Goal: Information Seeking & Learning: Find contact information

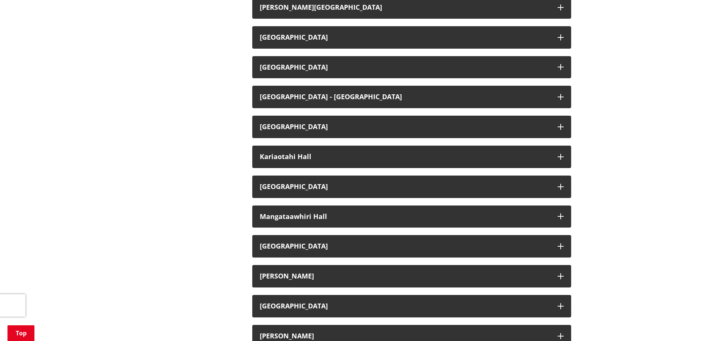
scroll to position [411, 0]
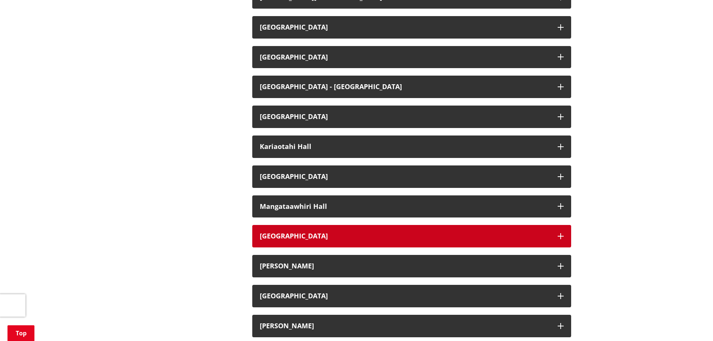
click at [290, 235] on h3 "[GEOGRAPHIC_DATA]" at bounding box center [405, 235] width 290 height 7
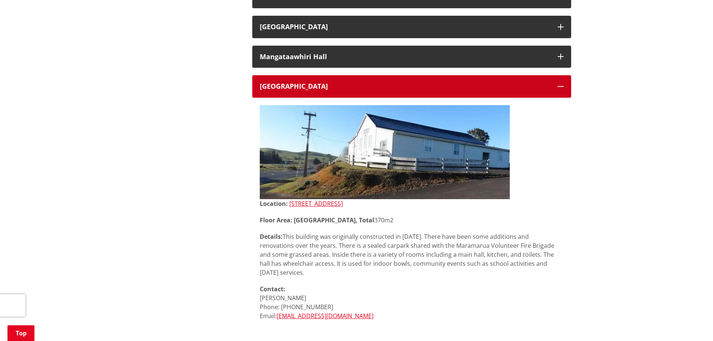
scroll to position [524, 0]
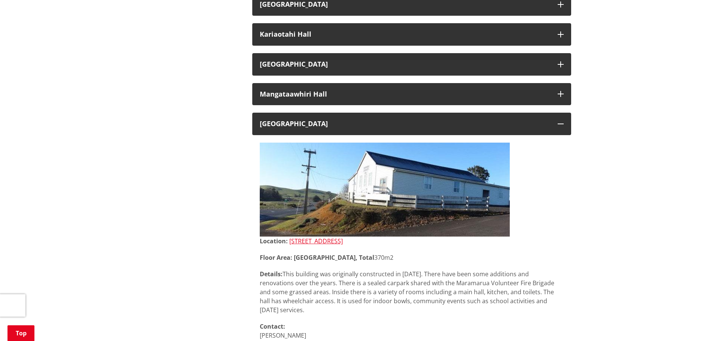
click at [410, 175] on img at bounding box center [385, 190] width 250 height 94
click at [343, 240] on link "[STREET_ADDRESS]" at bounding box center [315, 241] width 53 height 8
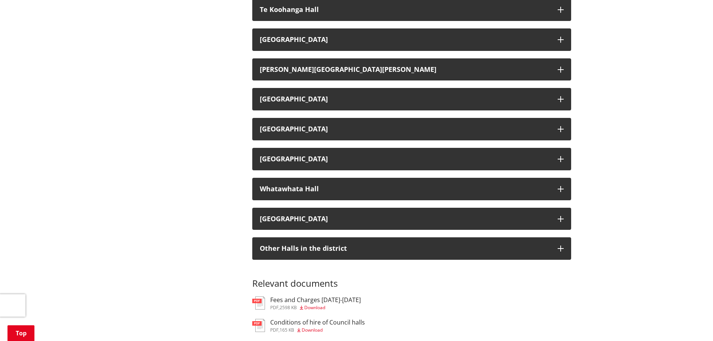
scroll to position [1496, 0]
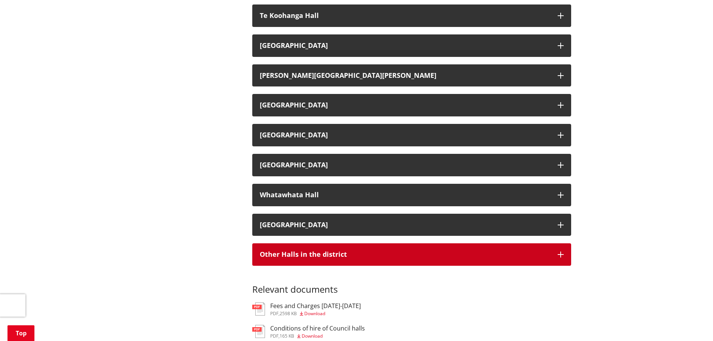
click at [561, 254] on icon "button" at bounding box center [560, 254] width 6 height 6
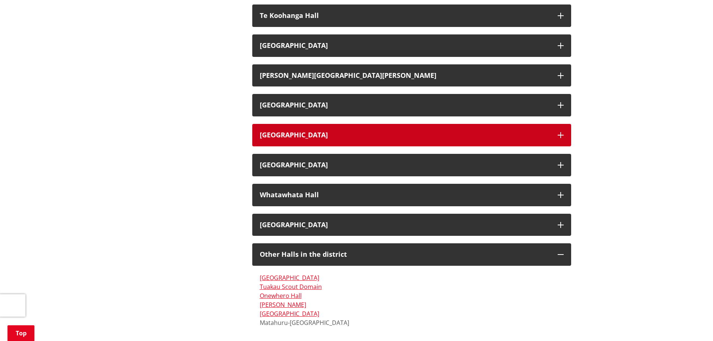
click at [272, 134] on h3 "[GEOGRAPHIC_DATA]" at bounding box center [405, 134] width 290 height 7
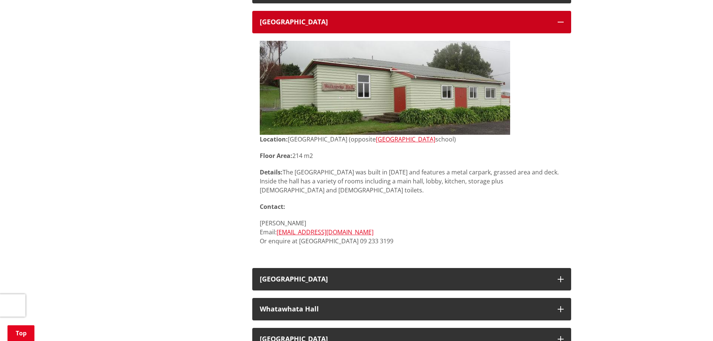
scroll to position [1534, 0]
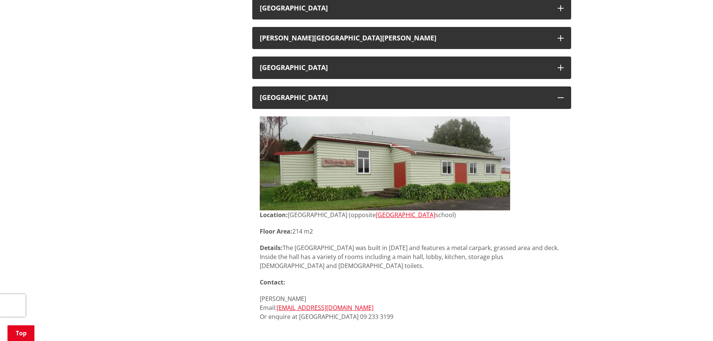
click at [435, 213] on link "[GEOGRAPHIC_DATA]" at bounding box center [405, 215] width 59 height 8
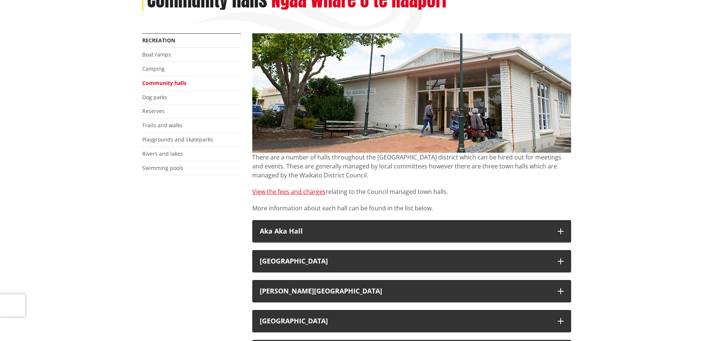
scroll to position [187, 0]
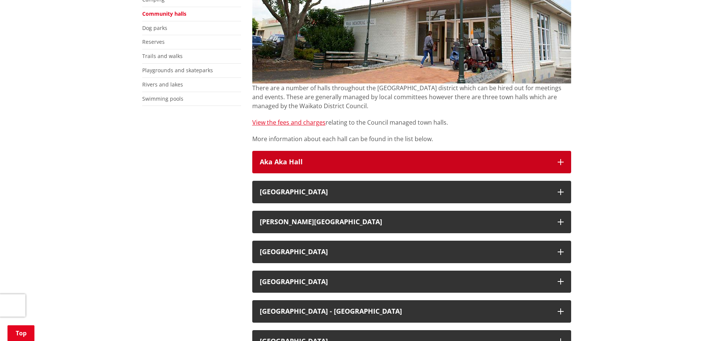
click at [307, 163] on h3 "Aka Aka Hall" at bounding box center [405, 161] width 290 height 7
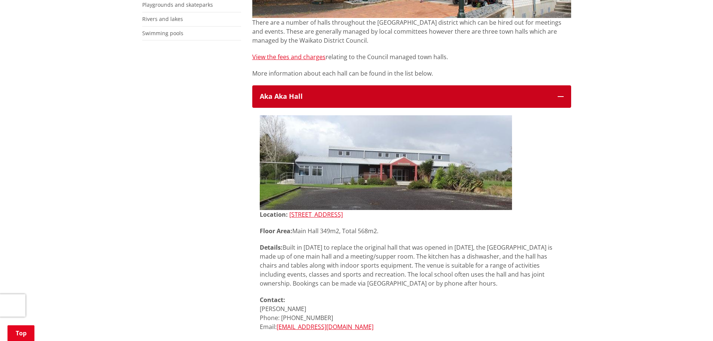
scroll to position [262, 0]
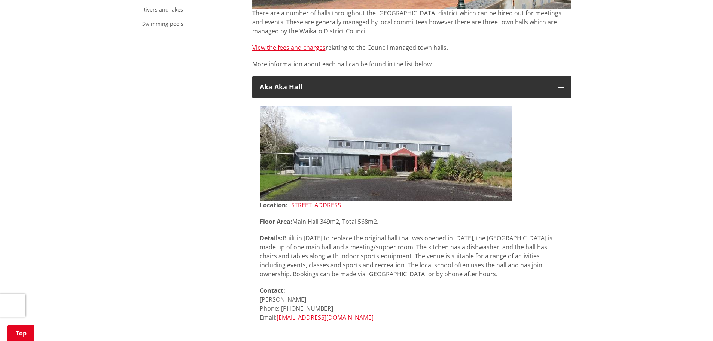
click at [343, 205] on link "[STREET_ADDRESS]" at bounding box center [315, 205] width 53 height 8
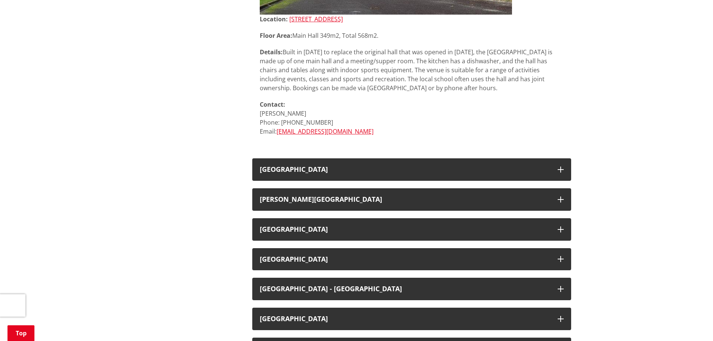
scroll to position [449, 0]
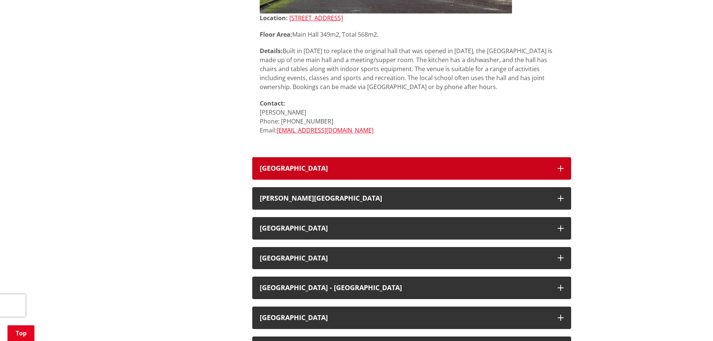
click at [327, 163] on button "[GEOGRAPHIC_DATA]" at bounding box center [411, 168] width 319 height 22
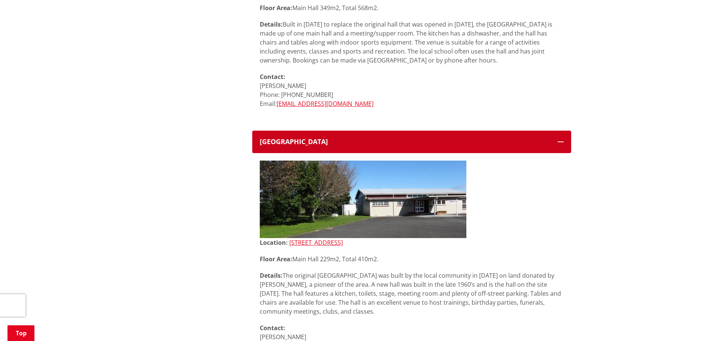
scroll to position [561, 0]
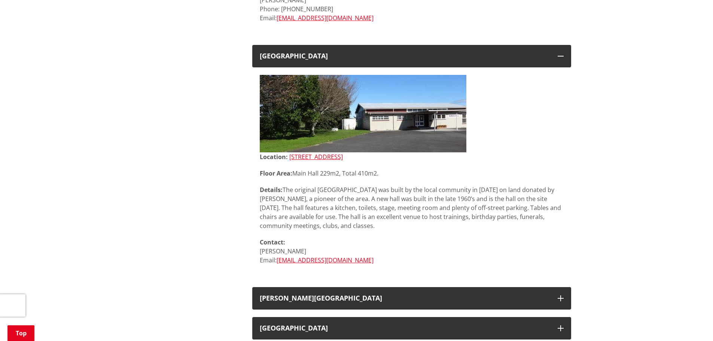
click at [330, 157] on link "[STREET_ADDRESS]" at bounding box center [315, 157] width 53 height 8
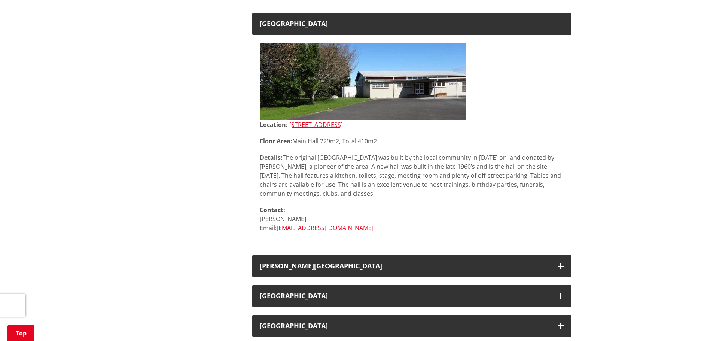
scroll to position [636, 0]
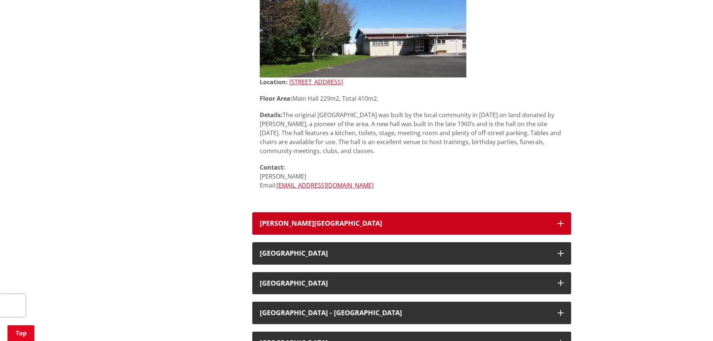
click at [509, 227] on button "[PERSON_NAME][GEOGRAPHIC_DATA]" at bounding box center [411, 223] width 319 height 22
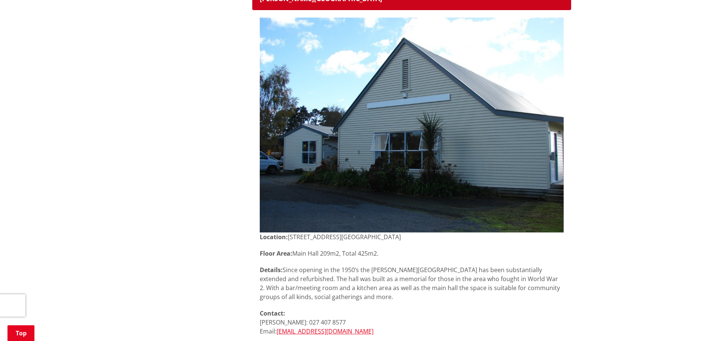
scroll to position [898, 0]
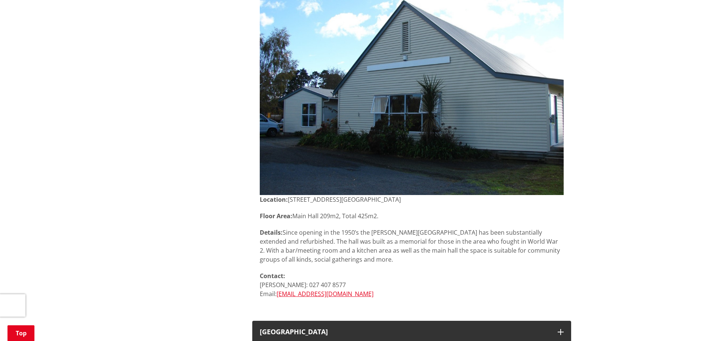
click at [393, 128] on img at bounding box center [412, 87] width 304 height 215
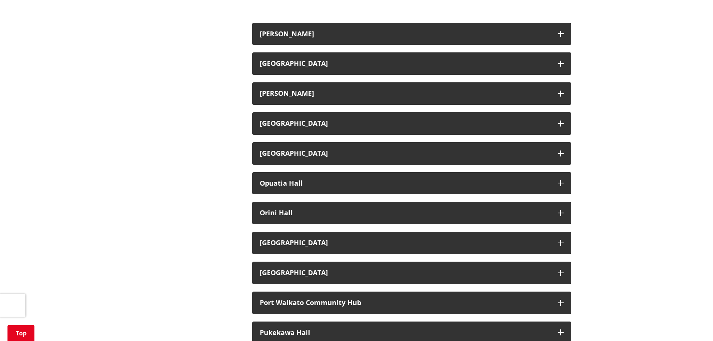
scroll to position [1608, 0]
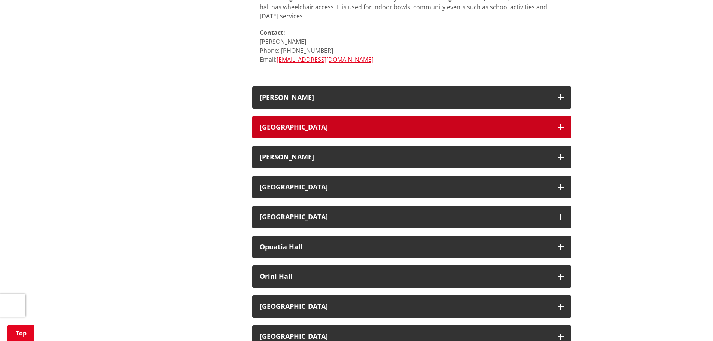
click at [268, 124] on h3 "[GEOGRAPHIC_DATA]" at bounding box center [405, 126] width 290 height 7
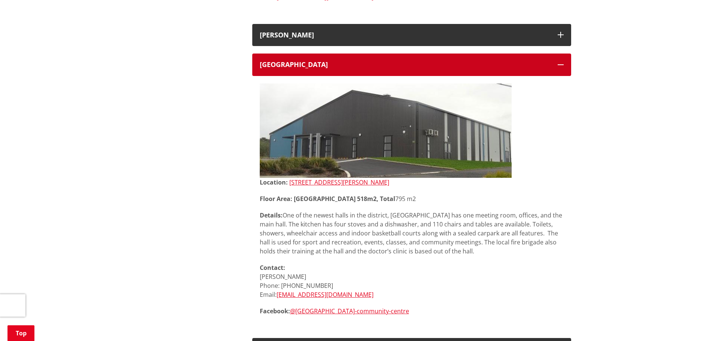
scroll to position [1683, 0]
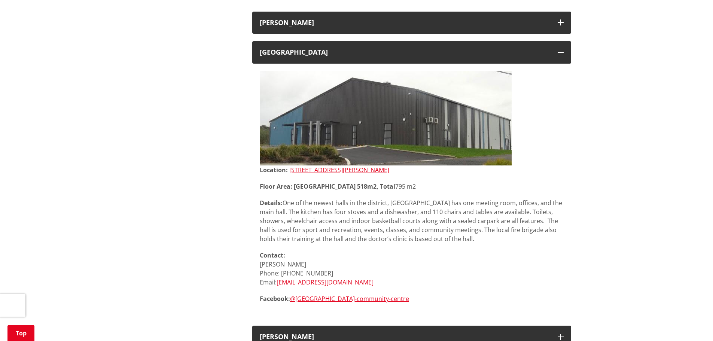
click at [352, 169] on link "[STREET_ADDRESS][PERSON_NAME]" at bounding box center [339, 170] width 100 height 8
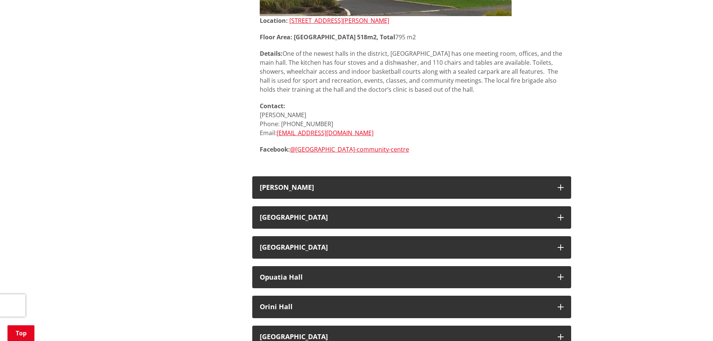
scroll to position [1833, 0]
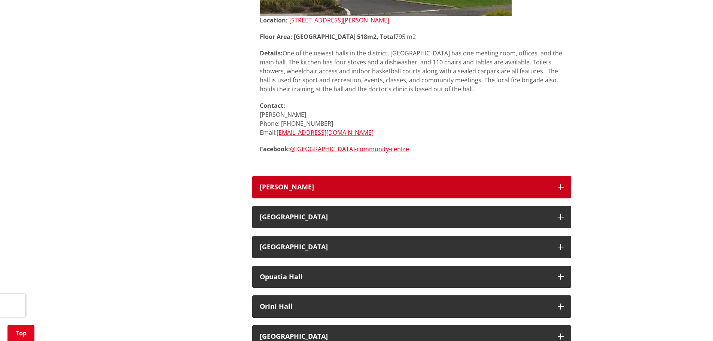
click at [333, 185] on h3 "[PERSON_NAME]" at bounding box center [405, 186] width 290 height 7
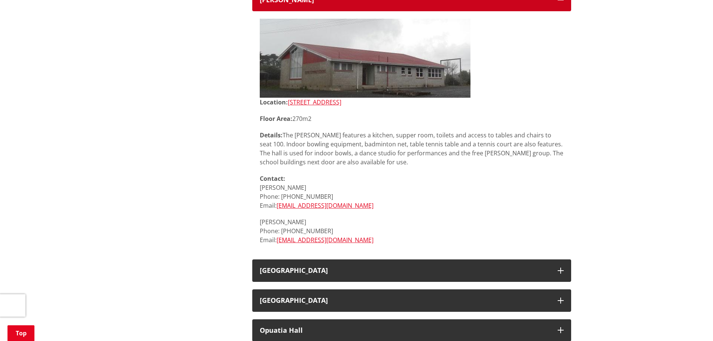
scroll to position [1982, 0]
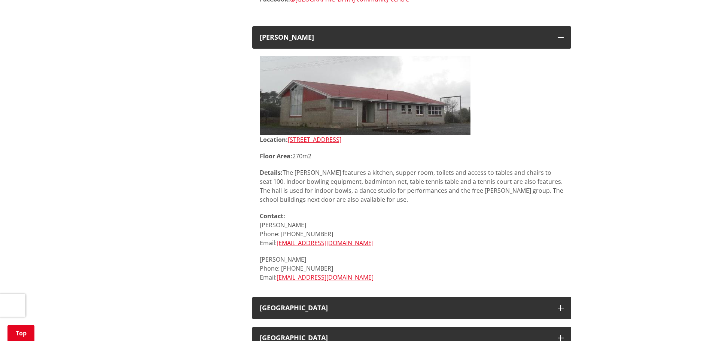
click at [341, 141] on link "[STREET_ADDRESS]" at bounding box center [314, 139] width 53 height 8
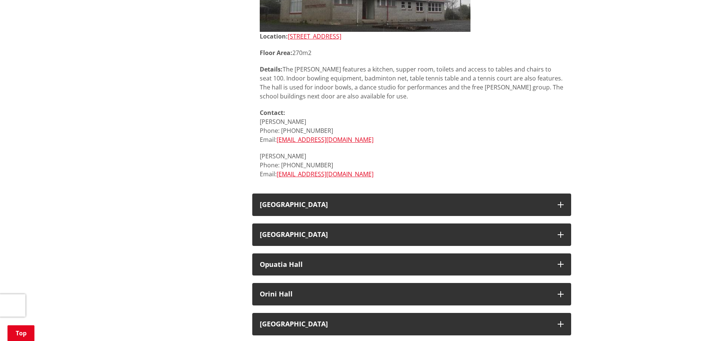
scroll to position [2169, 0]
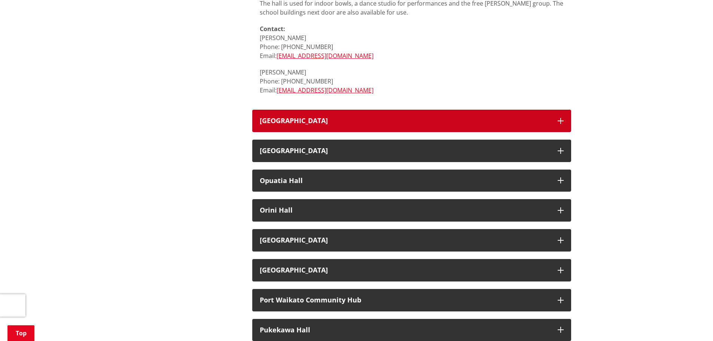
click at [308, 117] on h3 "[GEOGRAPHIC_DATA]" at bounding box center [405, 120] width 290 height 7
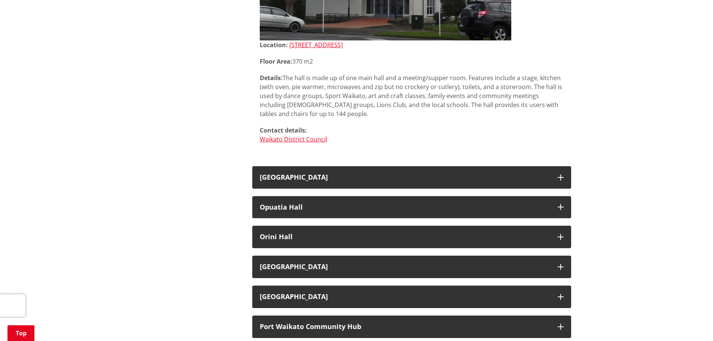
scroll to position [2394, 0]
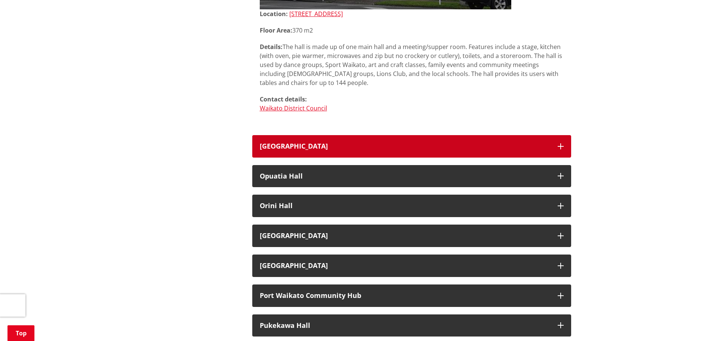
click at [307, 143] on h3 "[GEOGRAPHIC_DATA]" at bounding box center [405, 146] width 290 height 7
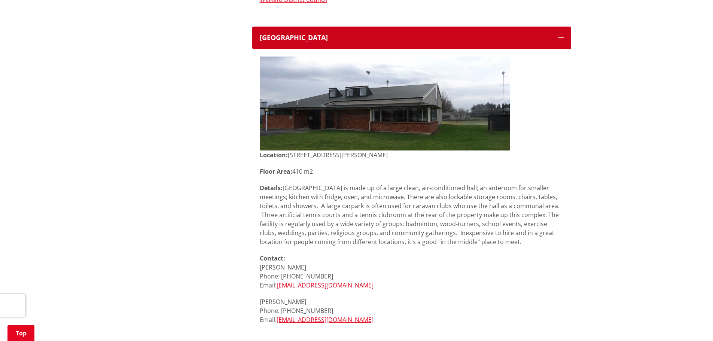
scroll to position [2506, 0]
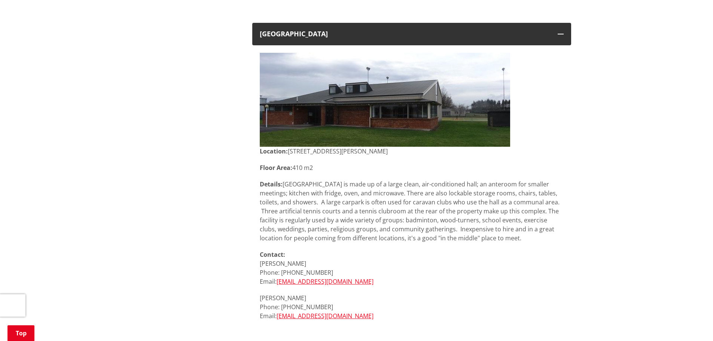
drag, startPoint x: 370, startPoint y: 161, endPoint x: 172, endPoint y: 156, distance: 197.9
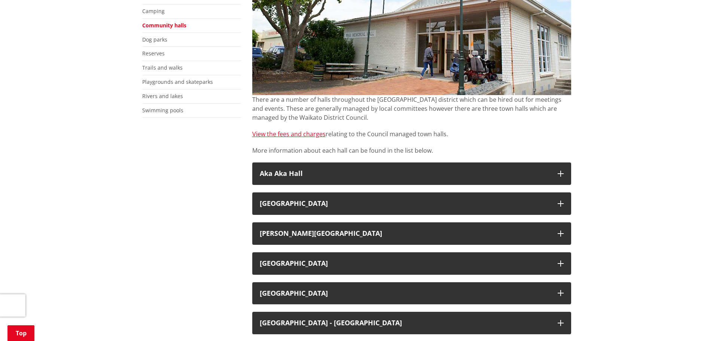
scroll to position [187, 0]
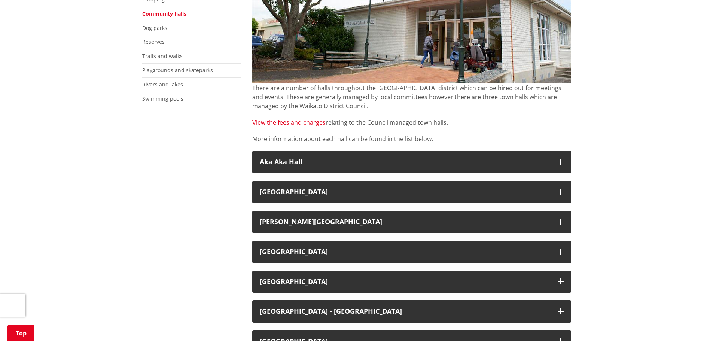
click at [301, 120] on link "View the fees and charges" at bounding box center [288, 122] width 73 height 8
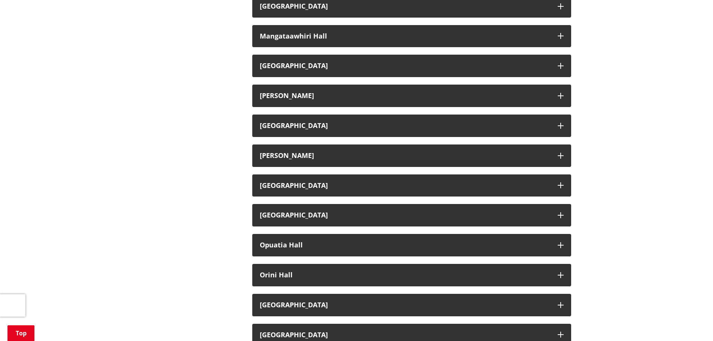
scroll to position [598, 0]
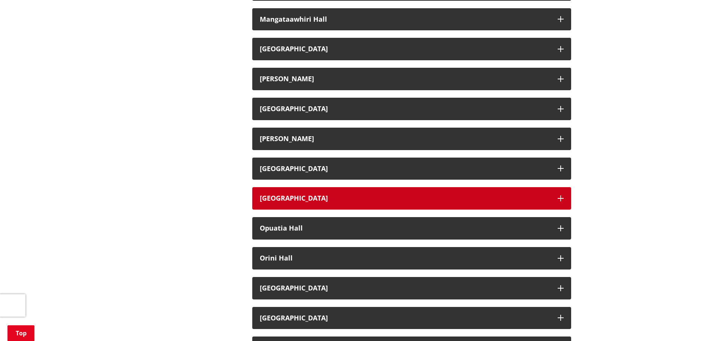
click at [297, 198] on h3 "[GEOGRAPHIC_DATA]" at bounding box center [405, 198] width 290 height 7
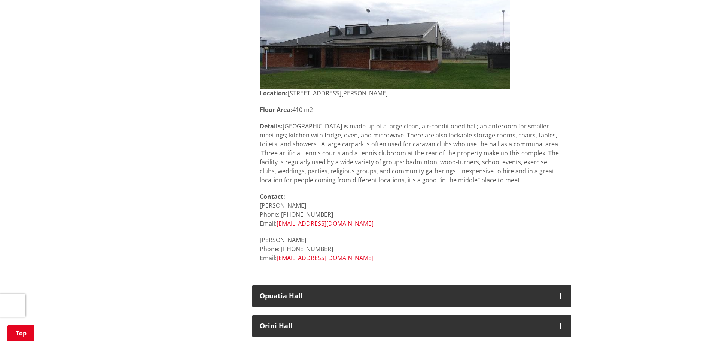
scroll to position [823, 0]
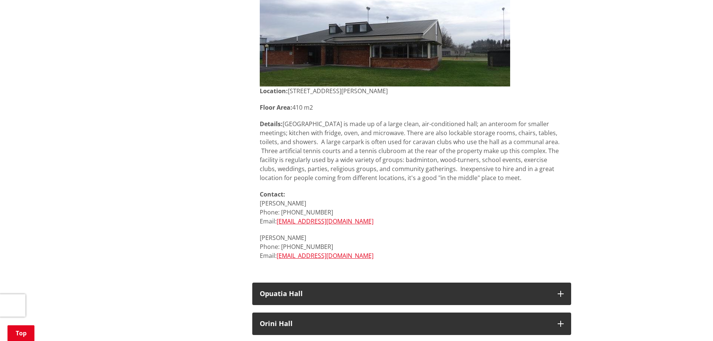
click at [294, 221] on link "[EMAIL_ADDRESS][DOMAIN_NAME]" at bounding box center [324, 221] width 97 height 8
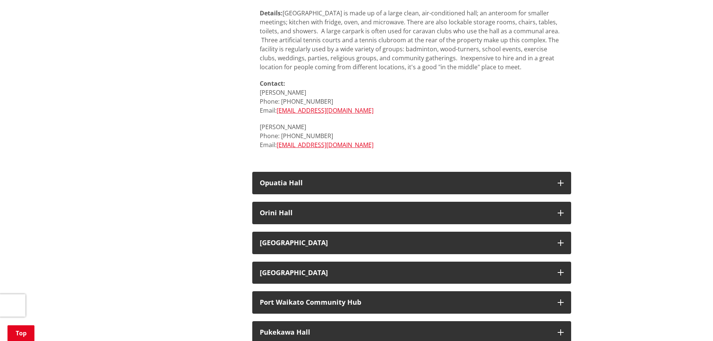
scroll to position [935, 0]
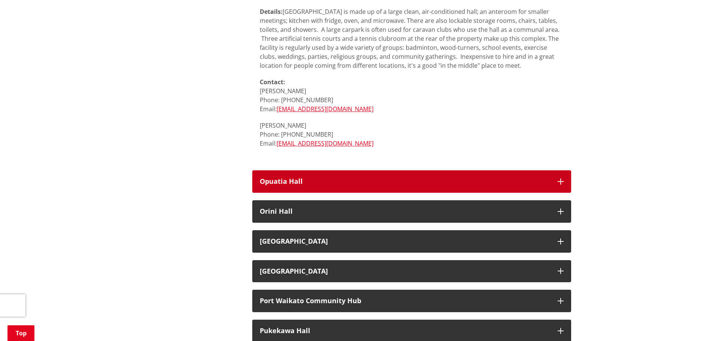
click at [274, 175] on button "Opuatia Hall" at bounding box center [411, 181] width 319 height 22
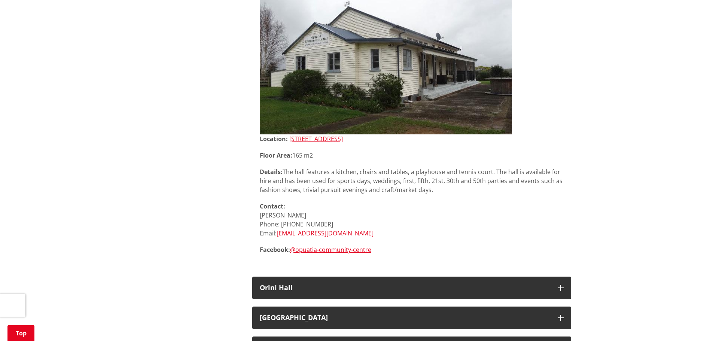
scroll to position [1085, 0]
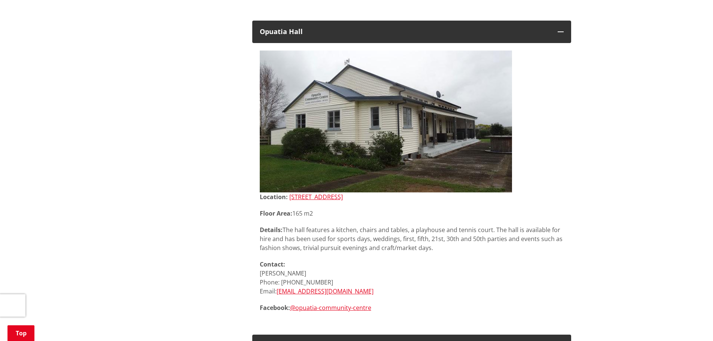
click at [308, 196] on link "[STREET_ADDRESS]" at bounding box center [315, 197] width 53 height 8
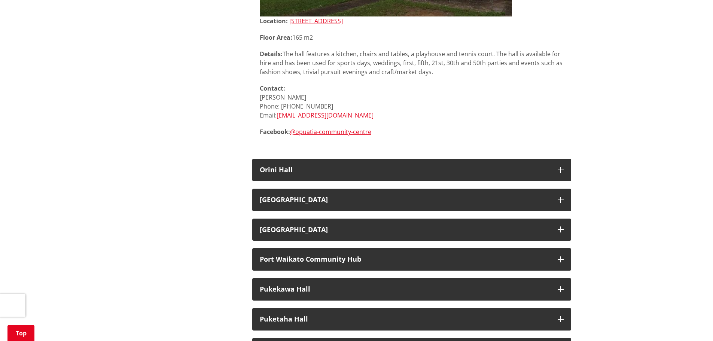
scroll to position [1272, 0]
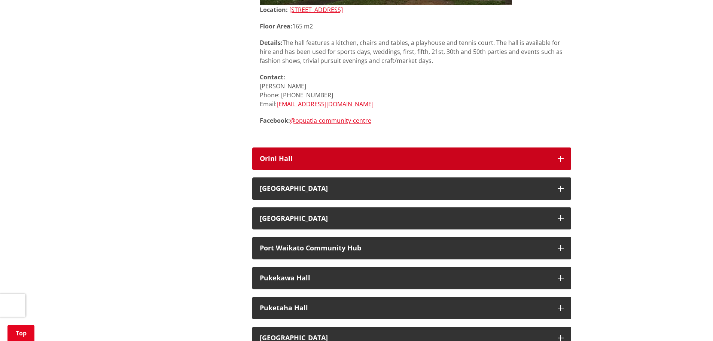
click at [285, 155] on h3 "Orini Hall" at bounding box center [405, 158] width 290 height 7
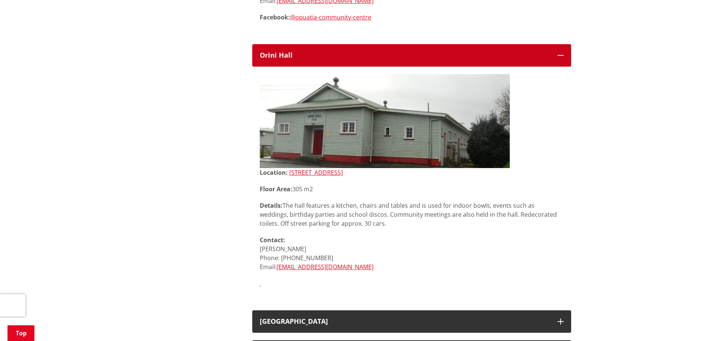
scroll to position [1384, 0]
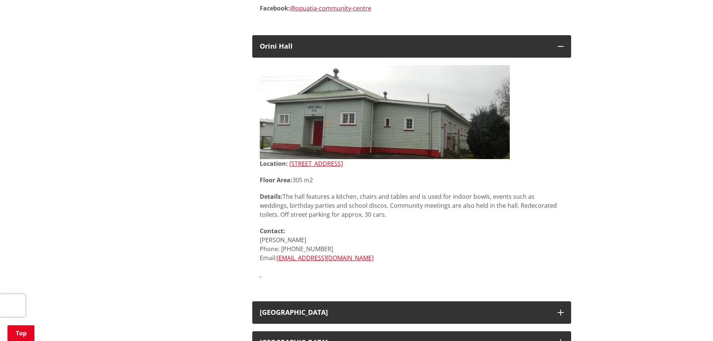
click at [343, 163] on link "[STREET_ADDRESS]" at bounding box center [315, 163] width 53 height 8
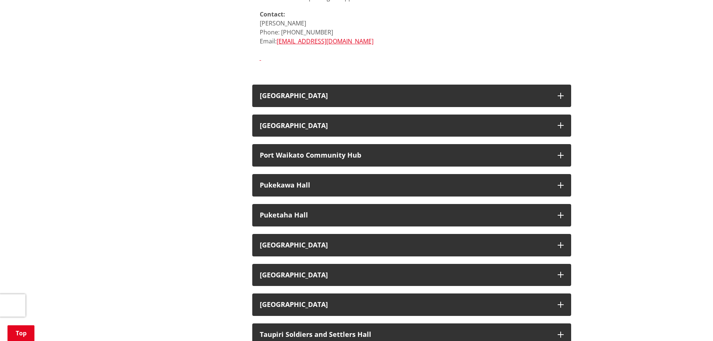
scroll to position [1646, 0]
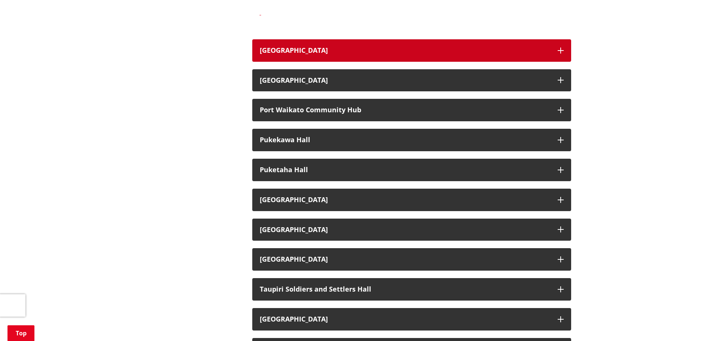
click at [475, 45] on button "[GEOGRAPHIC_DATA]" at bounding box center [411, 50] width 319 height 22
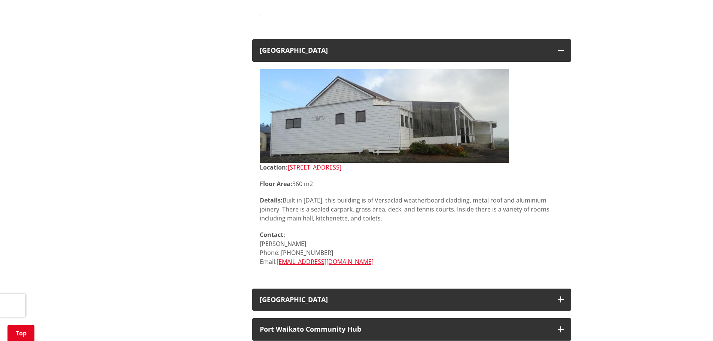
click at [341, 166] on link "[STREET_ADDRESS]" at bounding box center [314, 167] width 53 height 8
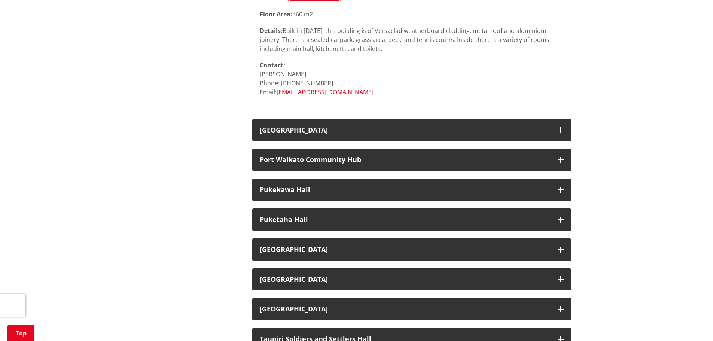
scroll to position [1833, 0]
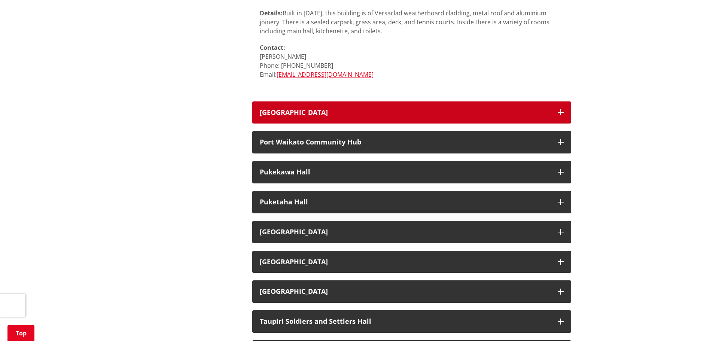
click at [281, 112] on h3 "[GEOGRAPHIC_DATA]" at bounding box center [405, 112] width 290 height 7
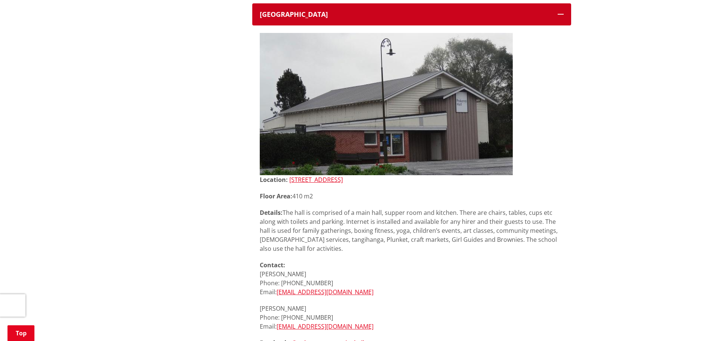
scroll to position [1945, 0]
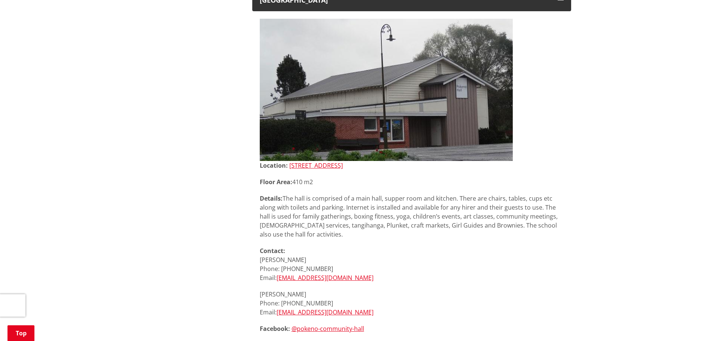
click at [336, 166] on link "[STREET_ADDRESS]" at bounding box center [315, 165] width 53 height 8
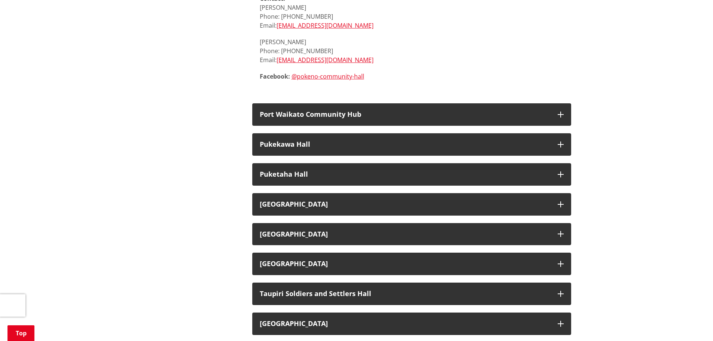
scroll to position [2207, 0]
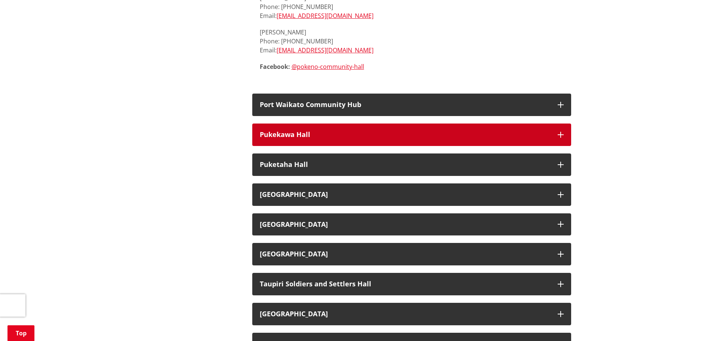
click at [324, 130] on button "Pukekawa Hall" at bounding box center [411, 134] width 319 height 22
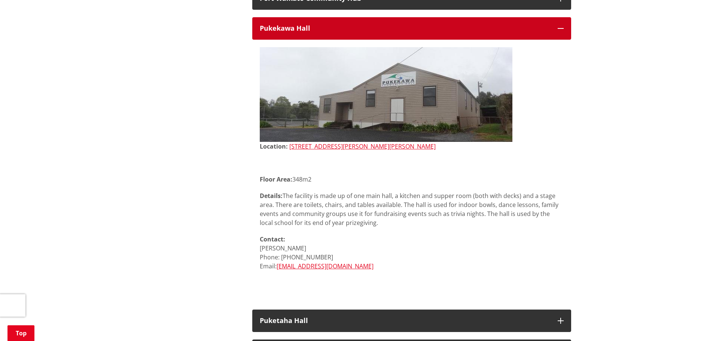
scroll to position [2319, 0]
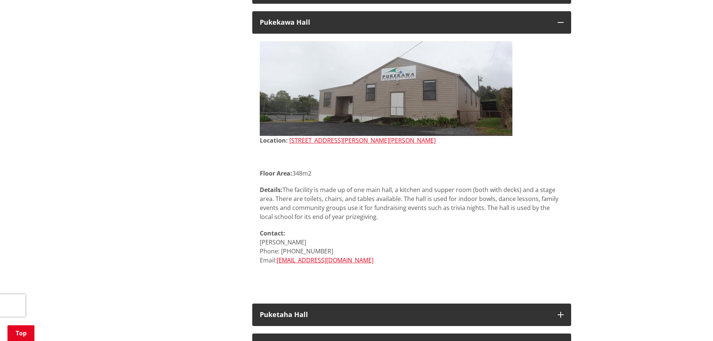
click at [361, 140] on link "[STREET_ADDRESS][PERSON_NAME][PERSON_NAME]" at bounding box center [362, 140] width 146 height 8
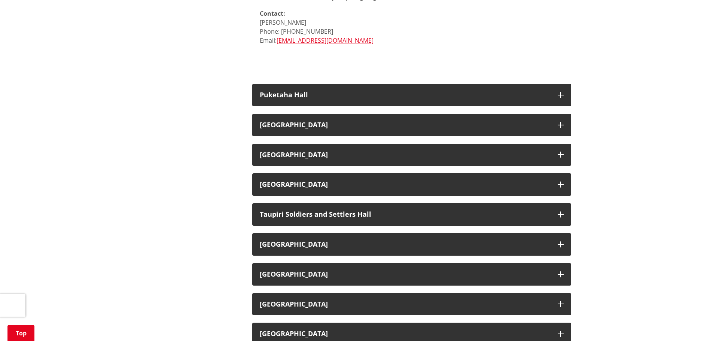
scroll to position [2544, 0]
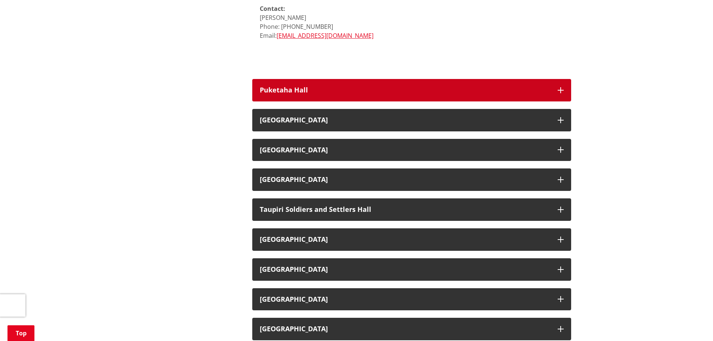
click at [316, 86] on h3 "Puketaha Hall" at bounding box center [405, 89] width 290 height 7
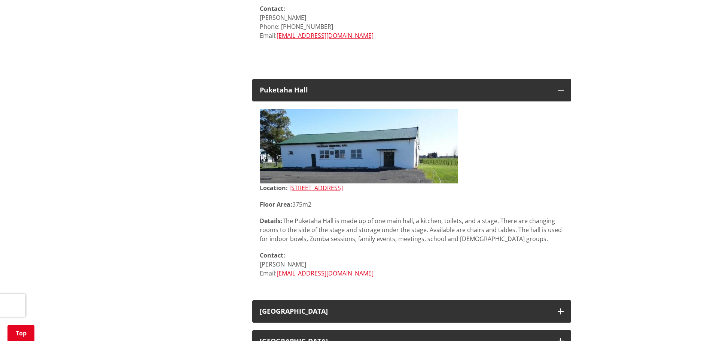
click at [340, 186] on link "[STREET_ADDRESS]" at bounding box center [315, 188] width 53 height 8
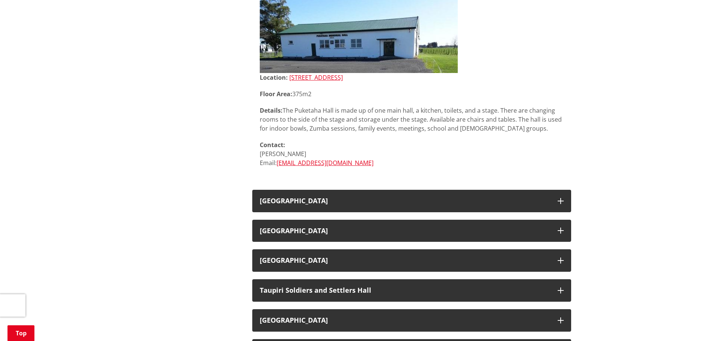
scroll to position [2656, 0]
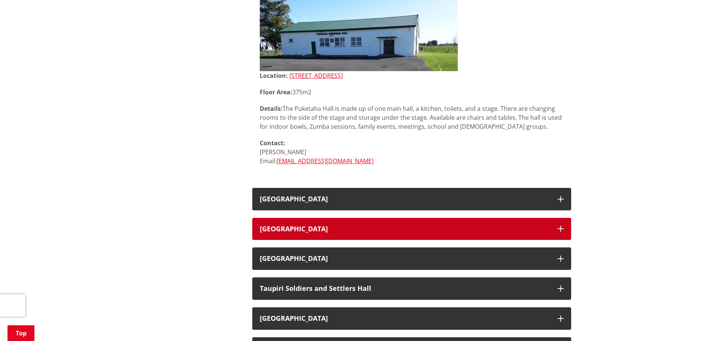
click at [336, 223] on button "[GEOGRAPHIC_DATA]" at bounding box center [411, 229] width 319 height 22
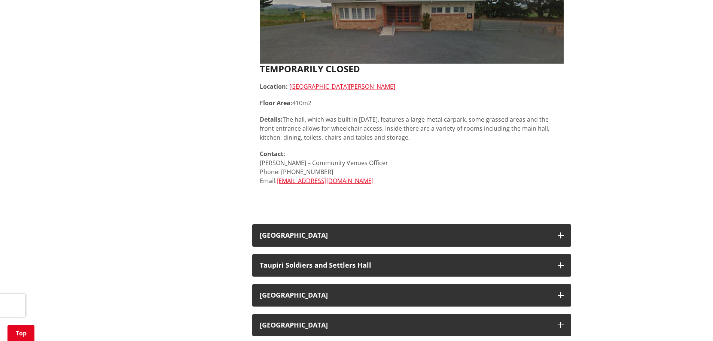
scroll to position [2992, 0]
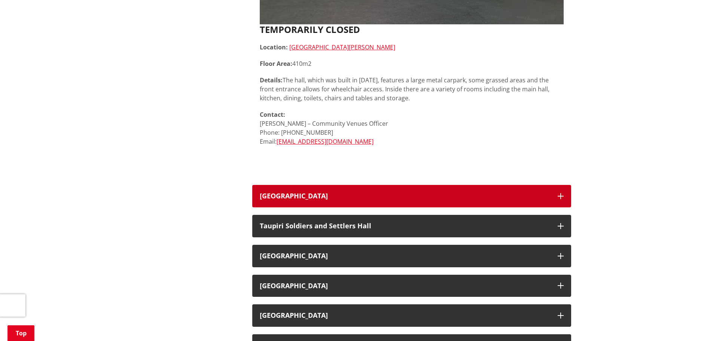
click at [325, 193] on h3 "[GEOGRAPHIC_DATA]" at bounding box center [405, 195] width 290 height 7
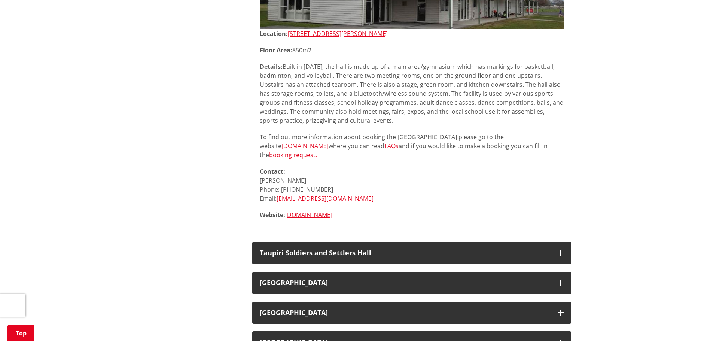
scroll to position [3441, 0]
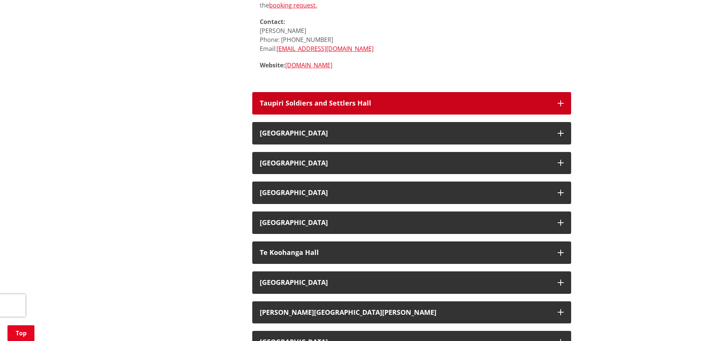
click at [359, 92] on button "Taupiri Soldiers and Settlers Hall" at bounding box center [411, 103] width 319 height 22
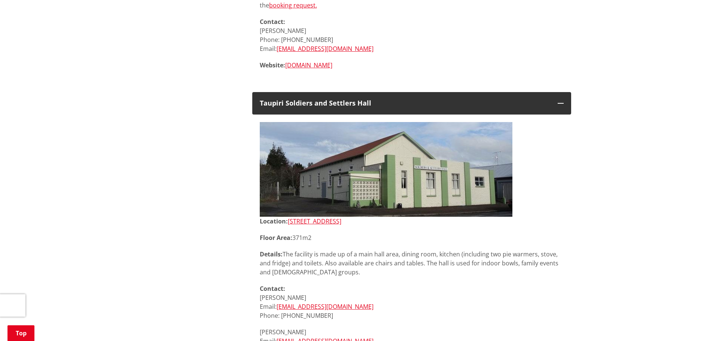
click at [318, 221] on link "[STREET_ADDRESS]" at bounding box center [314, 221] width 53 height 8
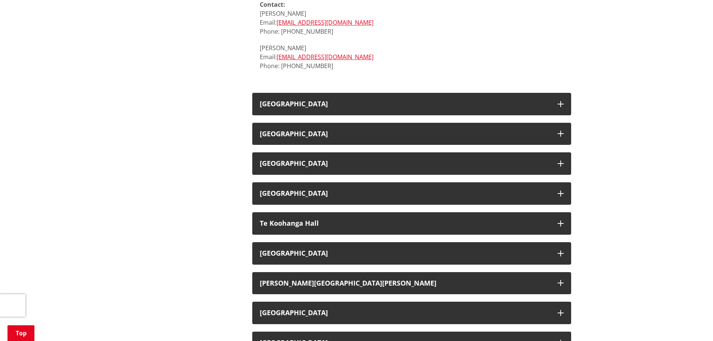
scroll to position [3740, 0]
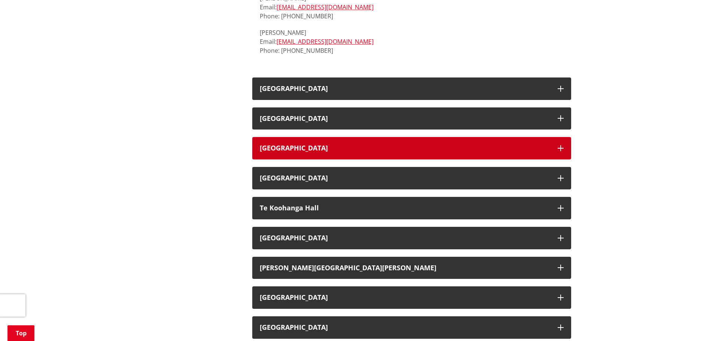
click at [284, 147] on h3 "[GEOGRAPHIC_DATA]" at bounding box center [405, 147] width 290 height 7
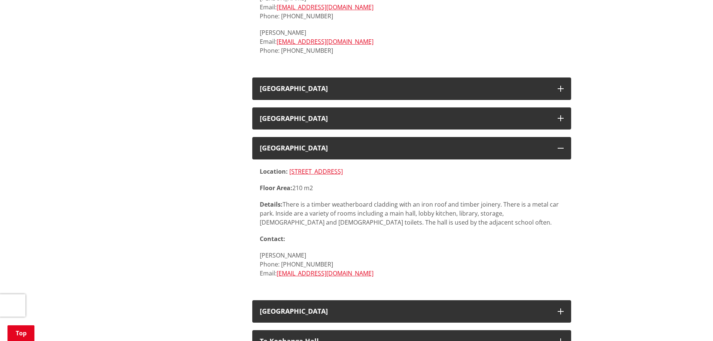
click at [313, 168] on link "[STREET_ADDRESS]" at bounding box center [315, 171] width 53 height 8
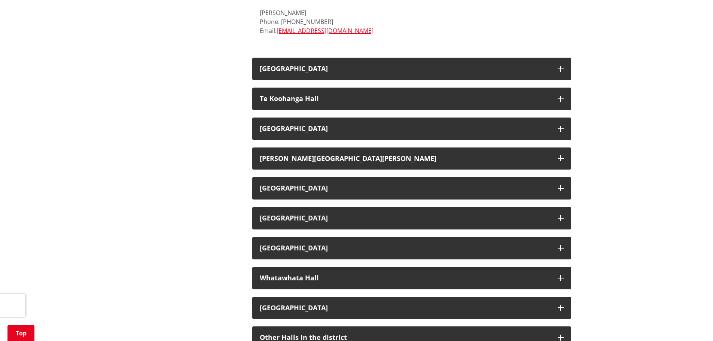
scroll to position [4002, 0]
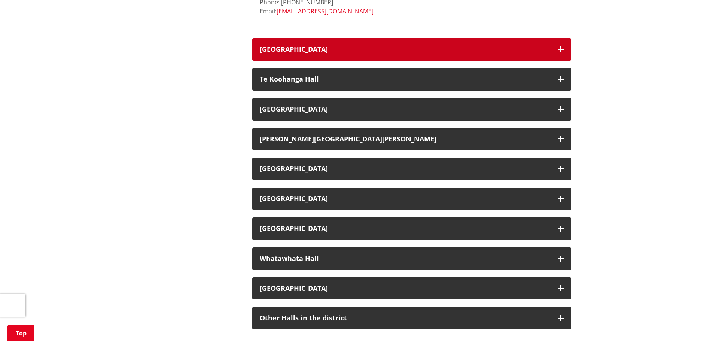
click at [303, 47] on h3 "[GEOGRAPHIC_DATA]" at bounding box center [405, 49] width 290 height 7
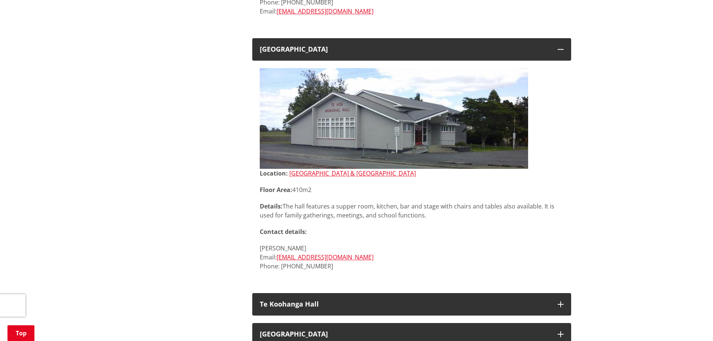
click at [353, 172] on link "[GEOGRAPHIC_DATA] & [GEOGRAPHIC_DATA]" at bounding box center [352, 173] width 126 height 8
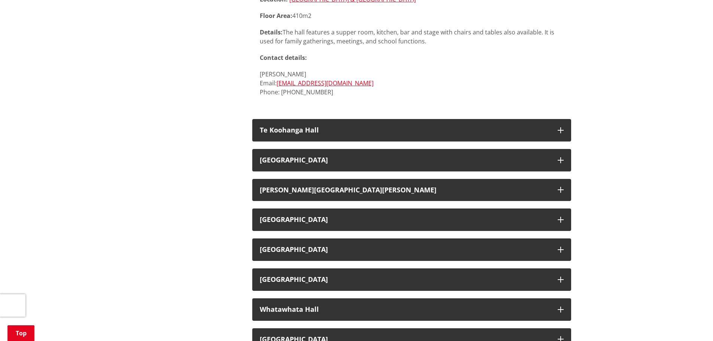
scroll to position [4189, 0]
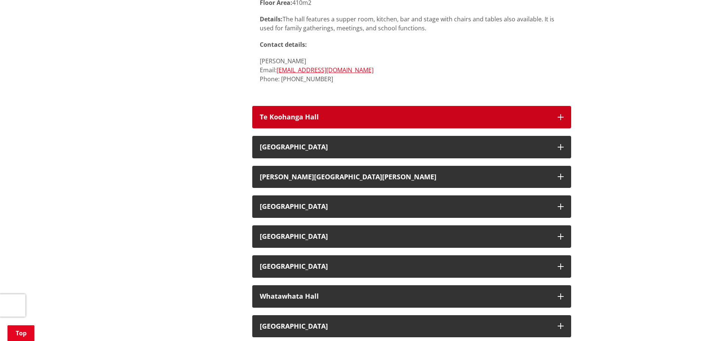
click at [340, 109] on button "Te Koohanga Hall" at bounding box center [411, 117] width 319 height 22
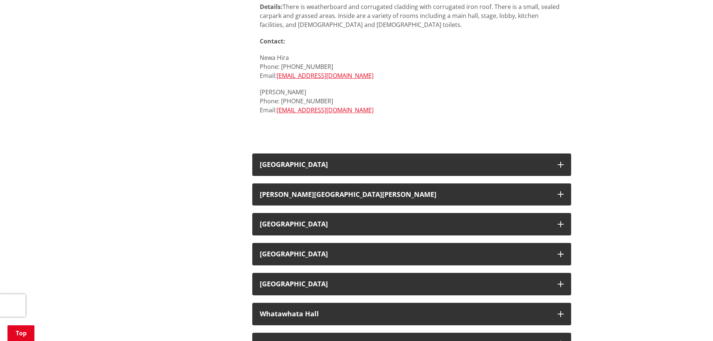
scroll to position [4489, 0]
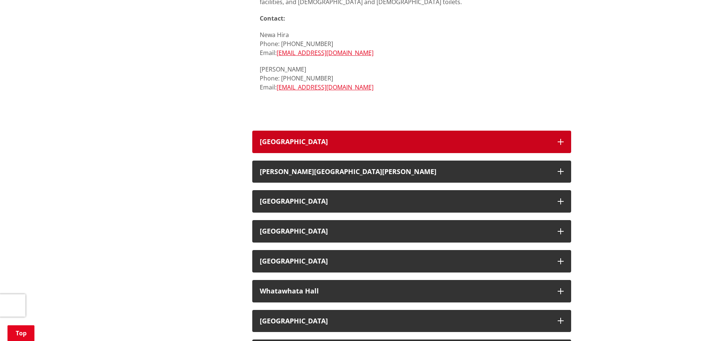
click at [319, 138] on h3 "[GEOGRAPHIC_DATA]" at bounding box center [405, 141] width 290 height 7
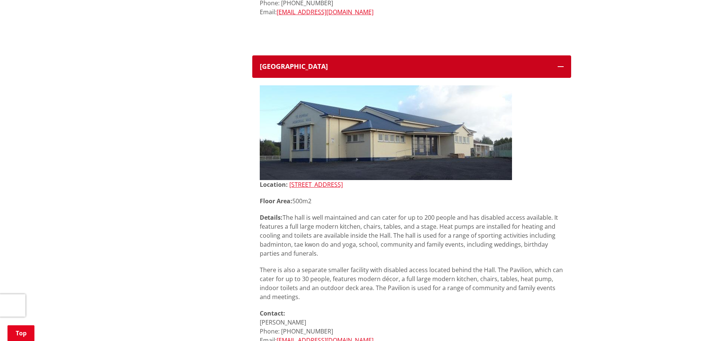
scroll to position [4563, 0]
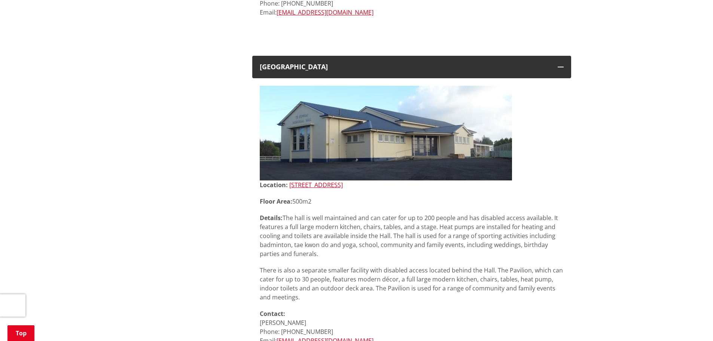
click at [325, 186] on link "[STREET_ADDRESS]" at bounding box center [315, 185] width 53 height 8
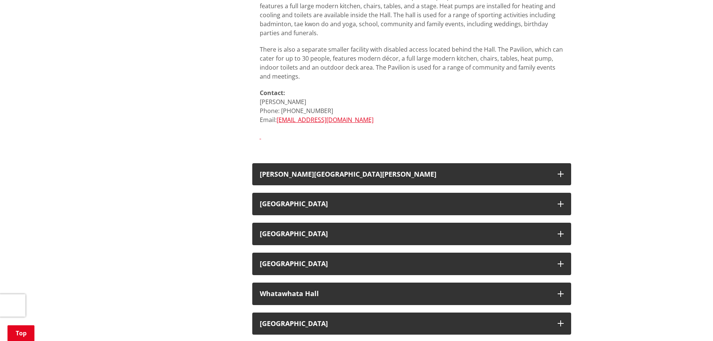
scroll to position [4788, 0]
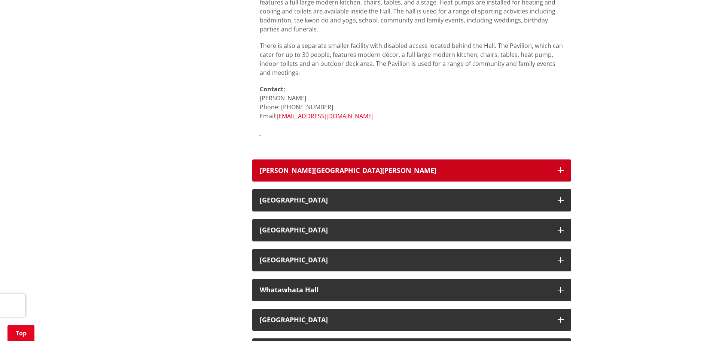
click at [300, 165] on button "[PERSON_NAME][GEOGRAPHIC_DATA][PERSON_NAME]" at bounding box center [411, 170] width 319 height 22
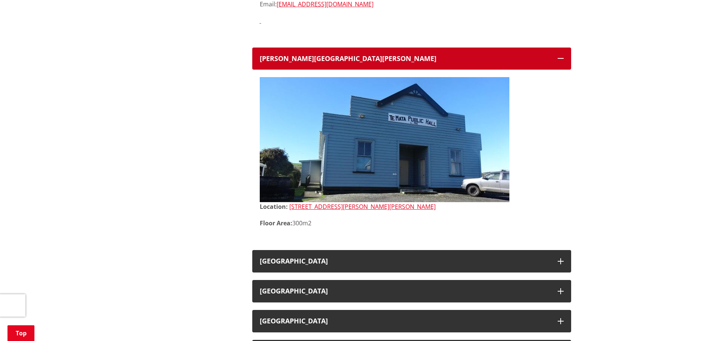
scroll to position [4900, 0]
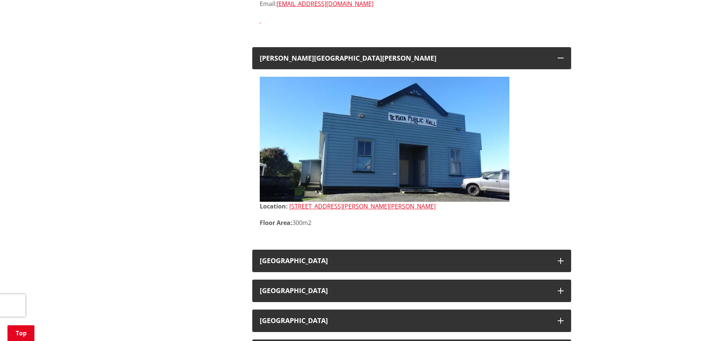
click at [335, 204] on link "[STREET_ADDRESS][PERSON_NAME][PERSON_NAME]" at bounding box center [362, 206] width 146 height 8
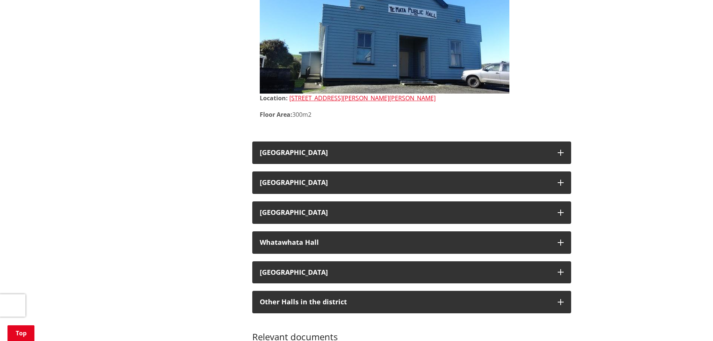
scroll to position [5012, 0]
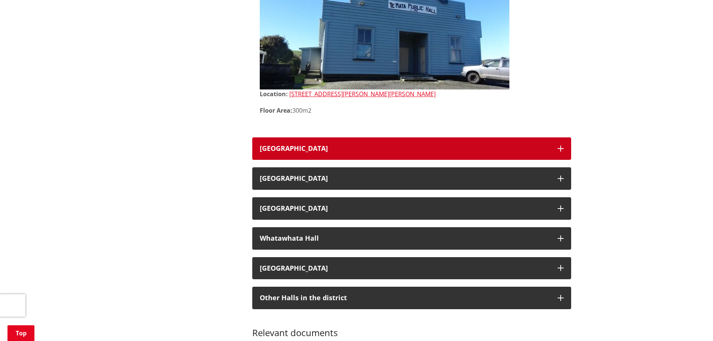
click at [309, 143] on button "[GEOGRAPHIC_DATA]" at bounding box center [411, 148] width 319 height 22
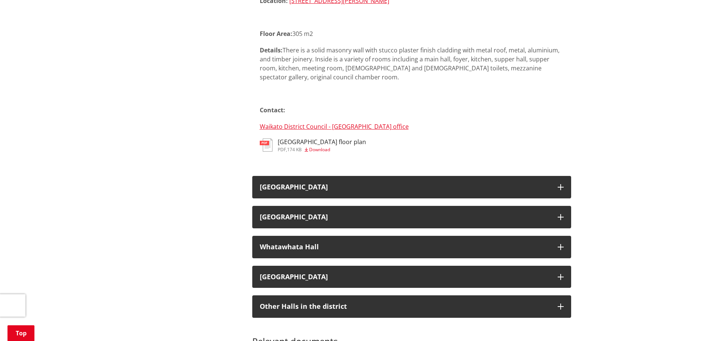
scroll to position [5349, 0]
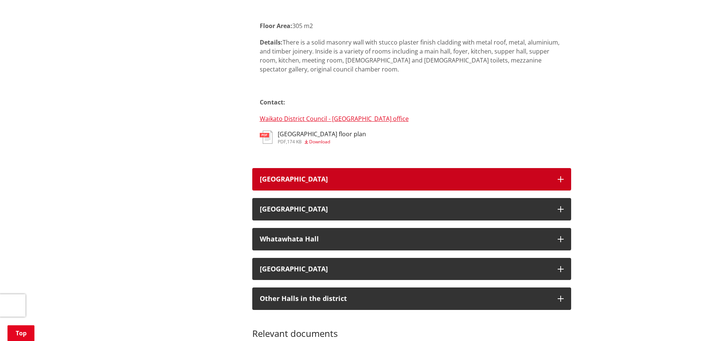
click at [285, 179] on h3 "[GEOGRAPHIC_DATA]" at bounding box center [405, 178] width 290 height 7
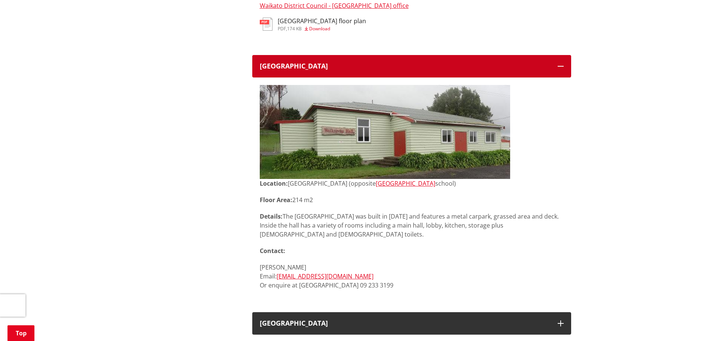
scroll to position [5499, 0]
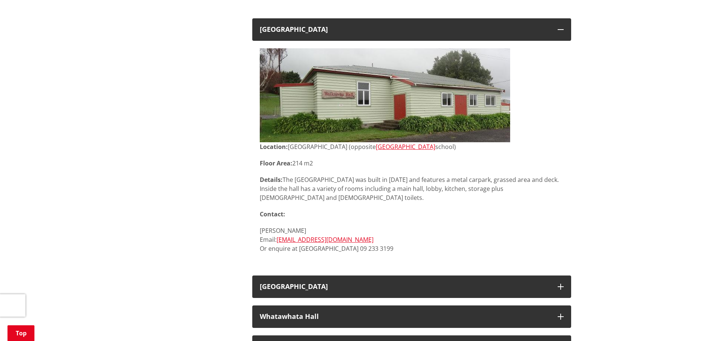
click at [435, 145] on link "[GEOGRAPHIC_DATA]" at bounding box center [405, 147] width 59 height 8
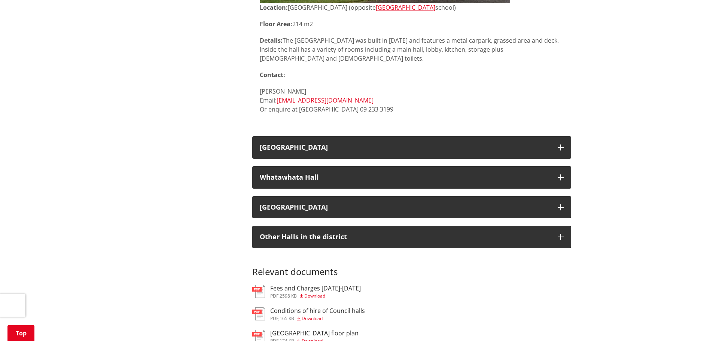
scroll to position [5648, 0]
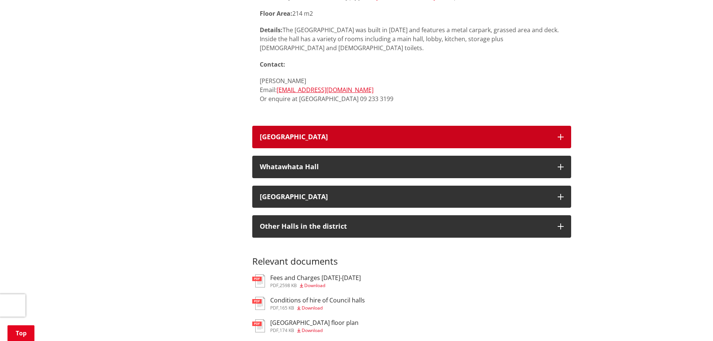
click at [391, 126] on button "[GEOGRAPHIC_DATA]" at bounding box center [411, 137] width 319 height 22
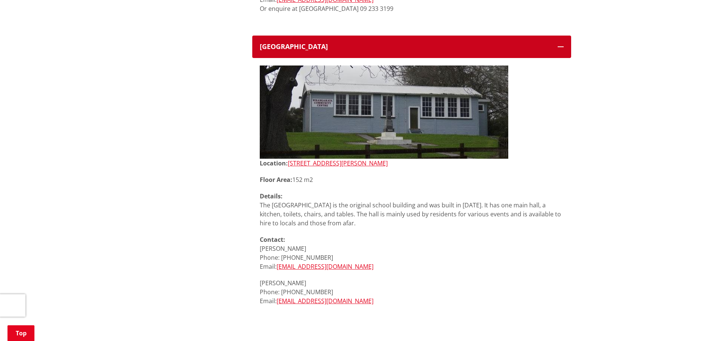
scroll to position [5760, 0]
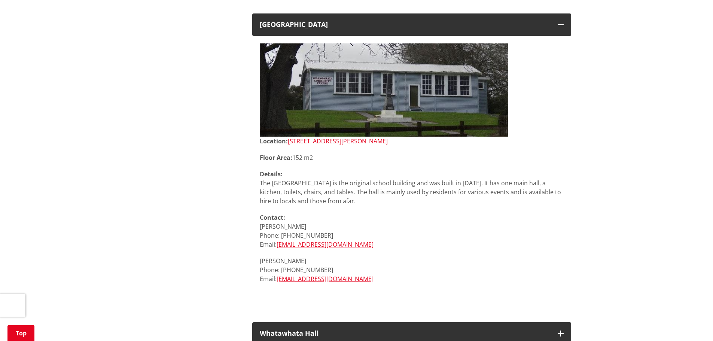
click at [318, 137] on link "[STREET_ADDRESS][PERSON_NAME]" at bounding box center [338, 141] width 100 height 8
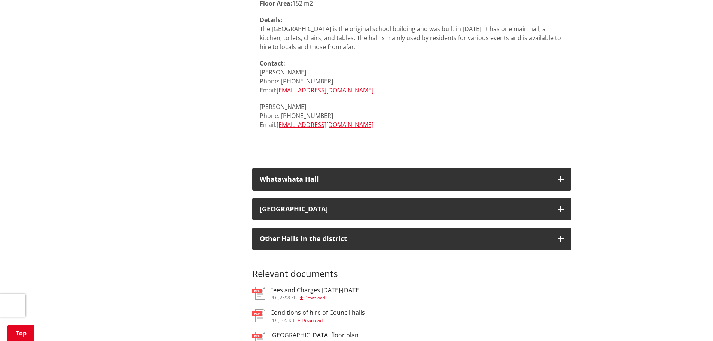
scroll to position [5985, 0]
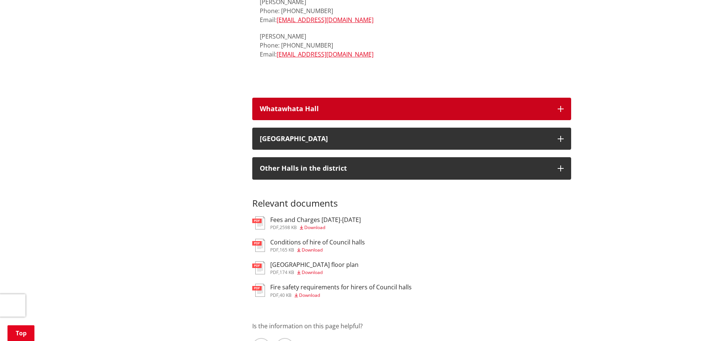
click at [284, 98] on button "Whatawhata Hall" at bounding box center [411, 109] width 319 height 22
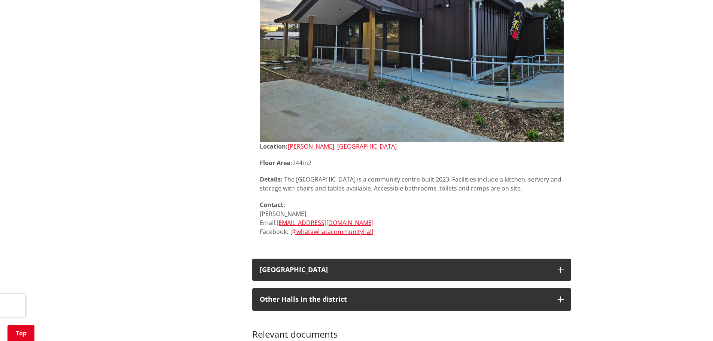
scroll to position [6247, 0]
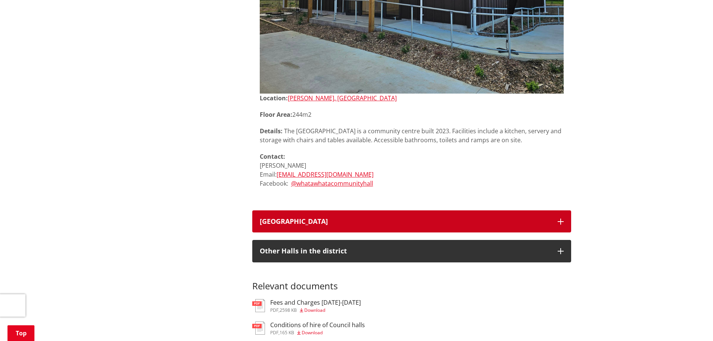
click at [343, 210] on button "[GEOGRAPHIC_DATA]" at bounding box center [411, 221] width 319 height 22
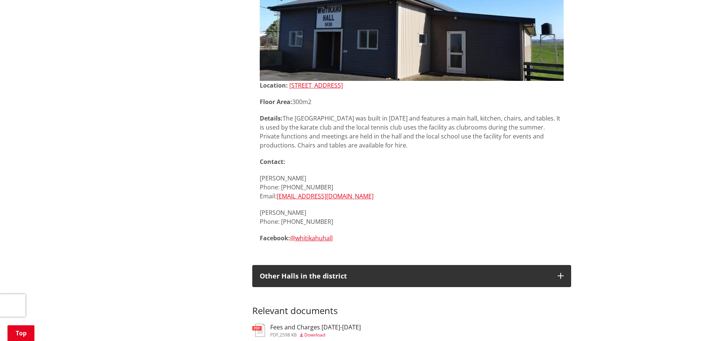
scroll to position [6583, 0]
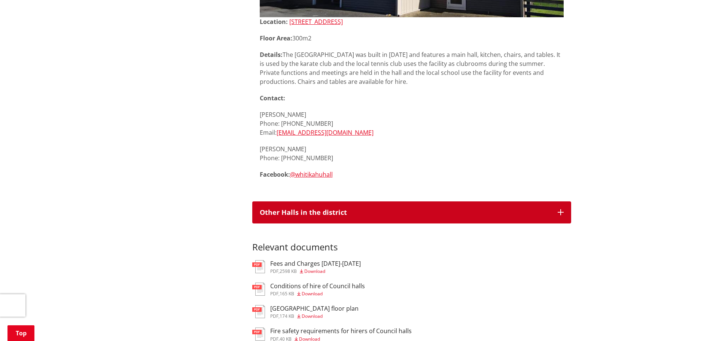
click at [368, 209] on h3 "Other Halls in the district" at bounding box center [405, 212] width 290 height 7
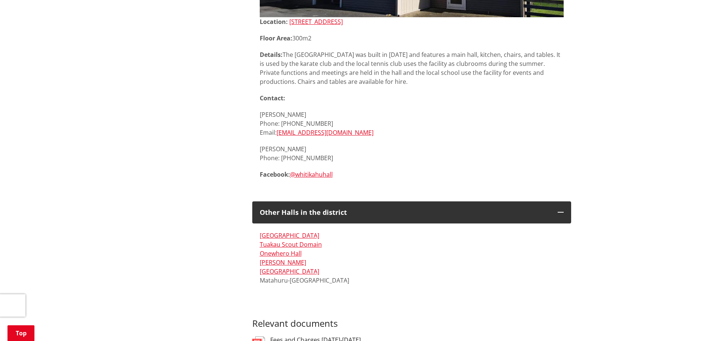
click at [270, 231] on link "[GEOGRAPHIC_DATA]" at bounding box center [289, 235] width 59 height 8
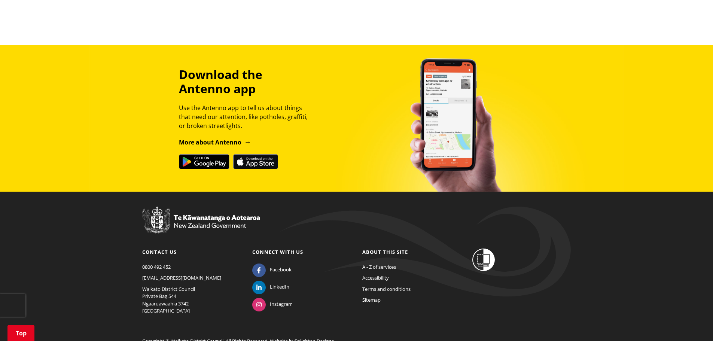
scroll to position [1751, 0]
